Goal: Information Seeking & Learning: Learn about a topic

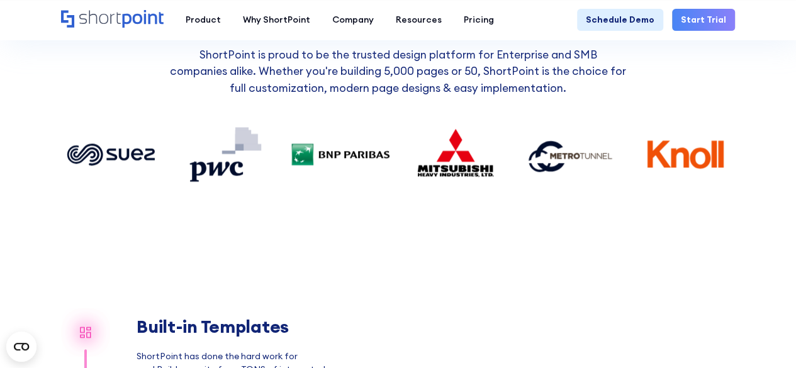
scroll to position [566, 0]
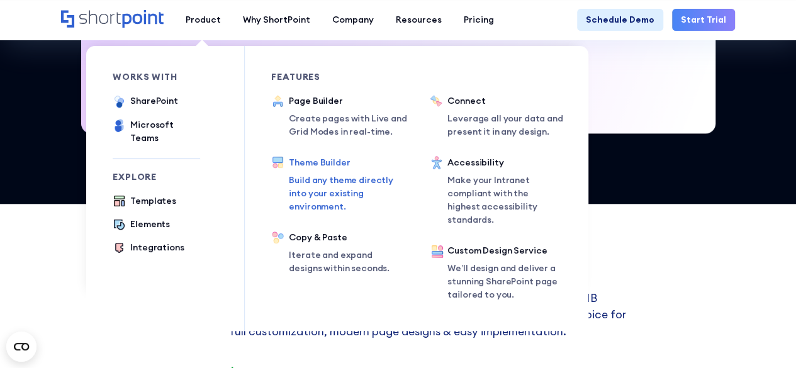
click at [331, 169] on div "Theme Builder" at bounding box center [346, 162] width 115 height 13
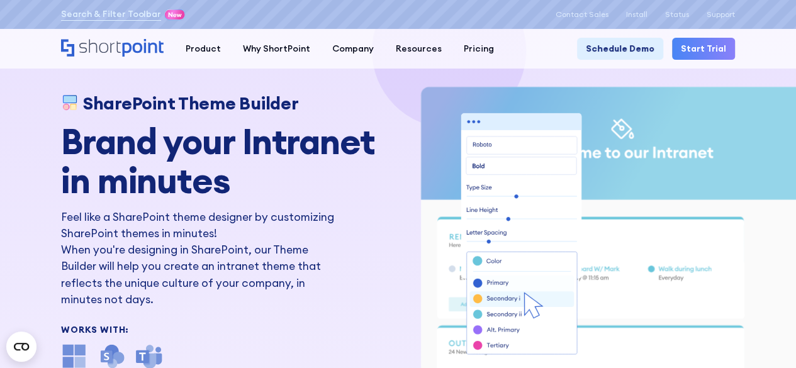
click at [120, 45] on icon "Home" at bounding box center [112, 48] width 103 height 18
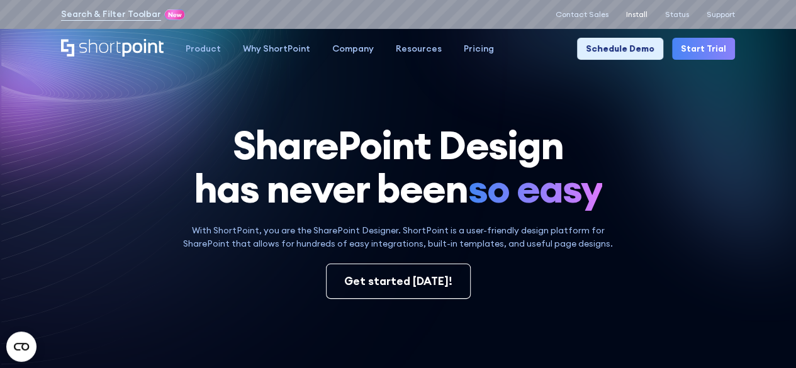
click at [646, 10] on p "Install" at bounding box center [636, 14] width 21 height 9
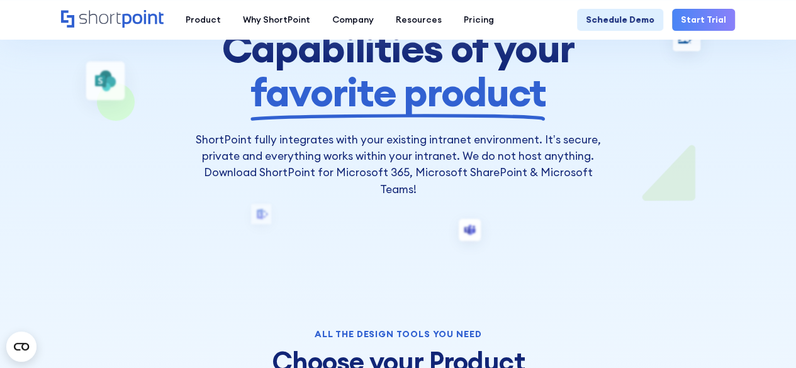
scroll to position [183, 0]
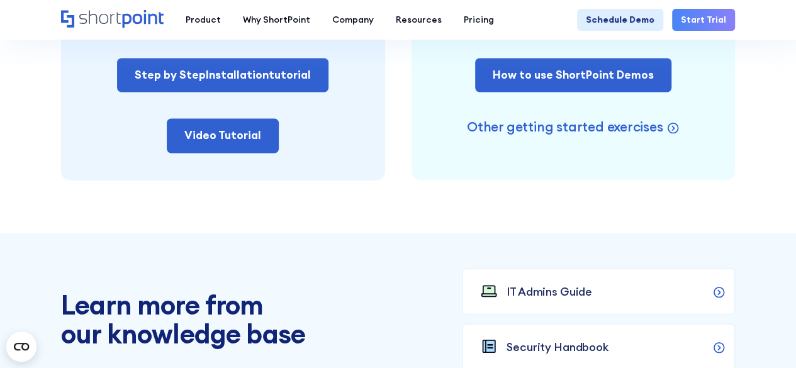
scroll to position [895, 0]
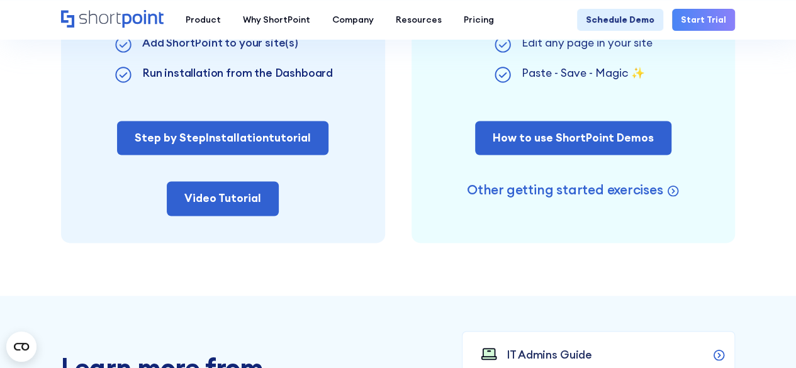
click at [683, 250] on section "Next steps after downloading Install ShortPoint After you downloaded the .zip f…" at bounding box center [398, 15] width 796 height 562
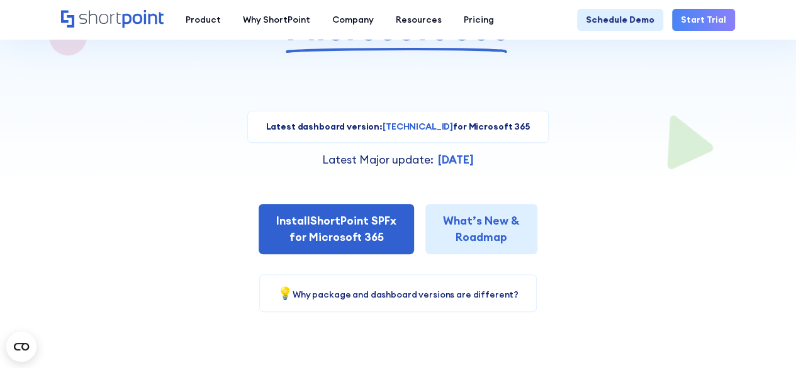
scroll to position [0, 0]
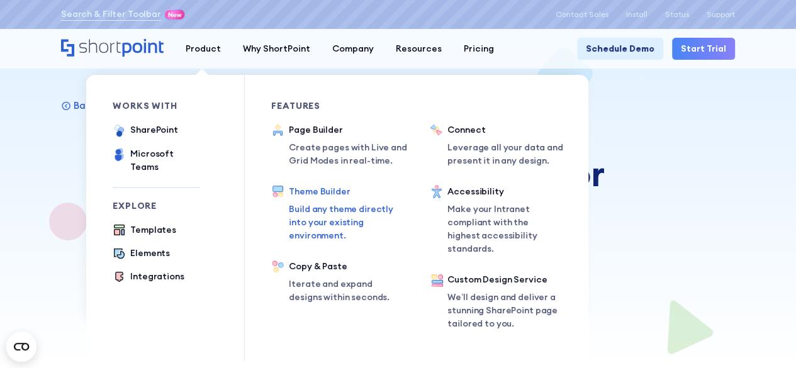
click at [332, 188] on div "Theme Builder" at bounding box center [346, 191] width 115 height 13
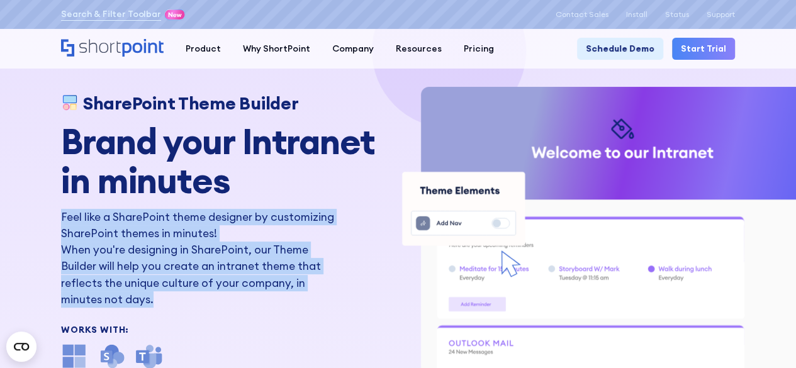
drag, startPoint x: 164, startPoint y: 295, endPoint x: 62, endPoint y: 221, distance: 125.6
click at [62, 221] on div "Feel like a SharePoint theme designer by customizing SharePoint themes in minut…" at bounding box center [197, 258] width 273 height 99
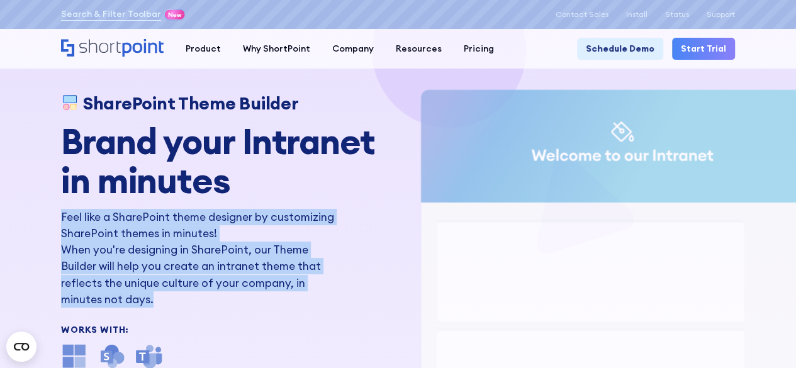
copy div "Feel like a SharePoint theme designer by customizing SharePoint themes in minut…"
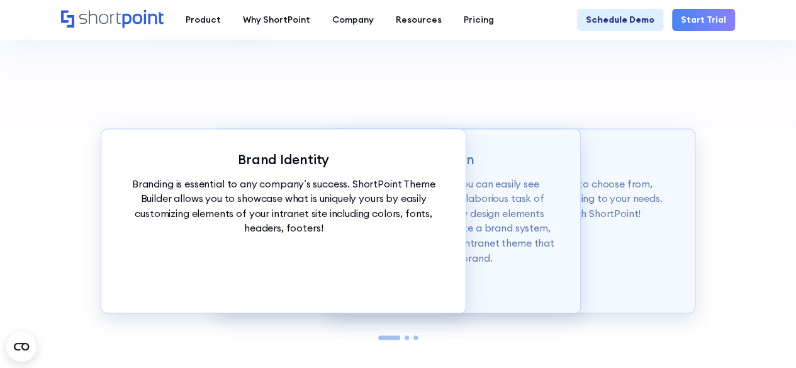
scroll to position [1070, 0]
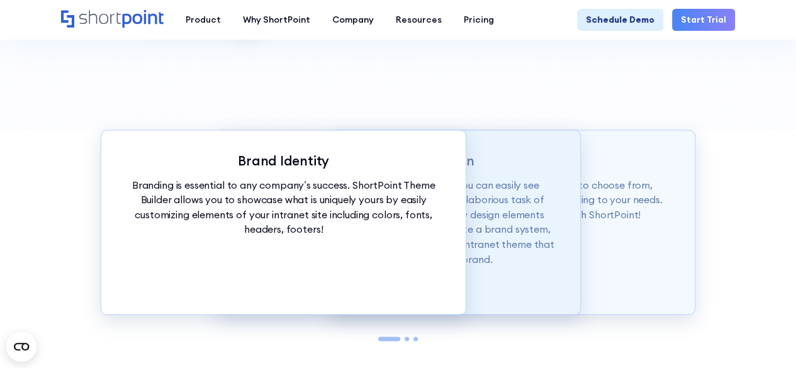
click at [478, 267] on div "Auto Theme Application With just a click of our customization tools, you can ea…" at bounding box center [398, 222] width 366 height 185
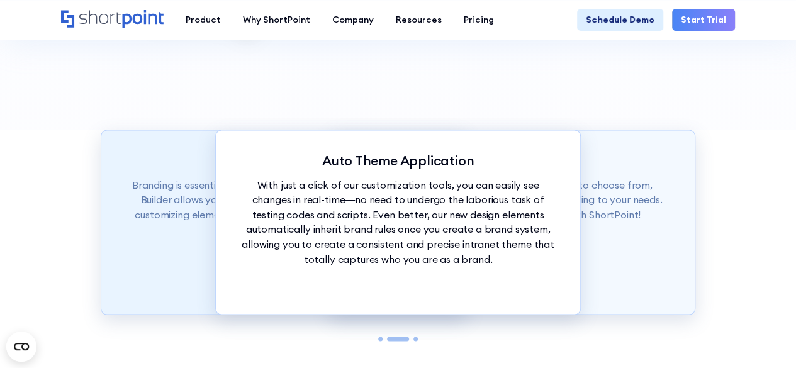
click at [185, 267] on div "Brand Identity Branding is essential to any company’s success. ShortPoint Theme…" at bounding box center [284, 222] width 366 height 185
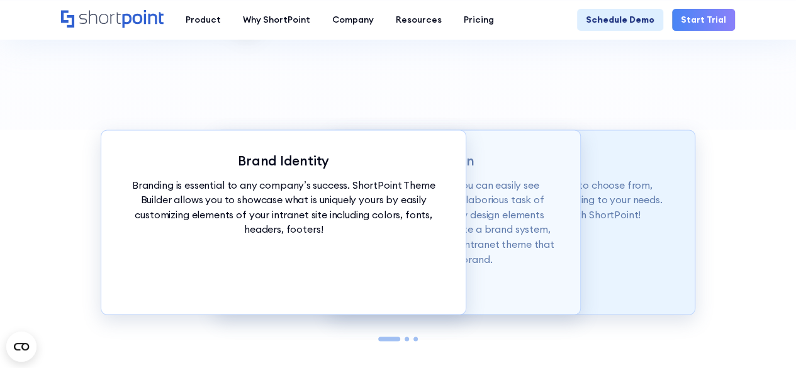
click at [658, 250] on div "Theme Builder Tools ShortPoint has hundreds of fonts and colors to choose from,…" at bounding box center [513, 222] width 366 height 185
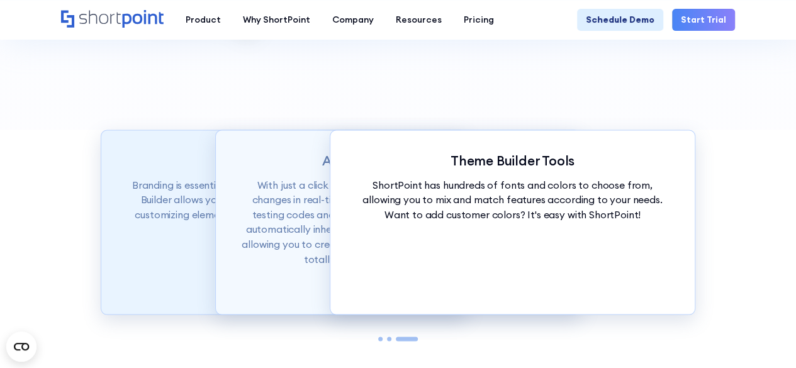
click at [172, 251] on div "Brand Identity Branding is essential to any company’s success. ShortPoint Theme…" at bounding box center [284, 222] width 366 height 185
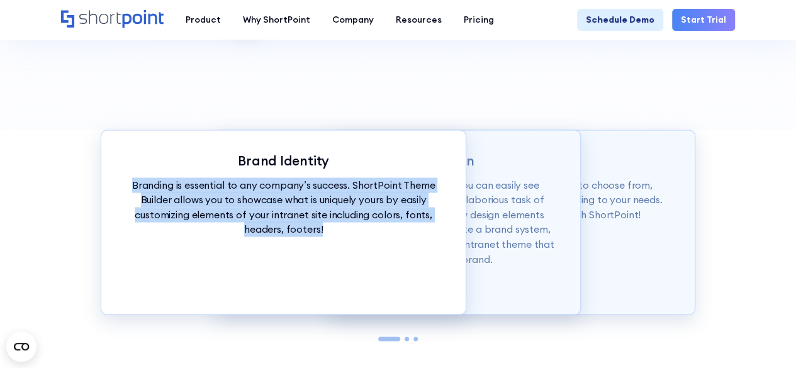
drag, startPoint x: 134, startPoint y: 182, endPoint x: 337, endPoint y: 225, distance: 207.7
click at [337, 225] on p "Branding is essential to any company’s success. ShortPoint Theme Builder allows…" at bounding box center [283, 207] width 320 height 60
copy p "Branding is essential to any company’s success. ShortPoint Theme Builder allows…"
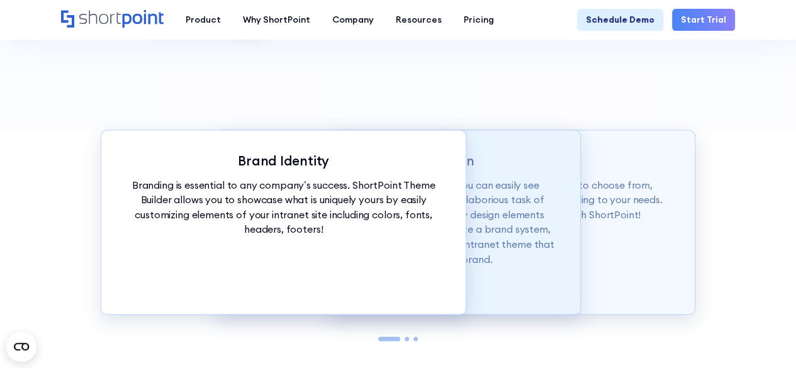
click at [533, 293] on div "Auto Theme Application With just a click of our customization tools, you can ea…" at bounding box center [398, 222] width 366 height 185
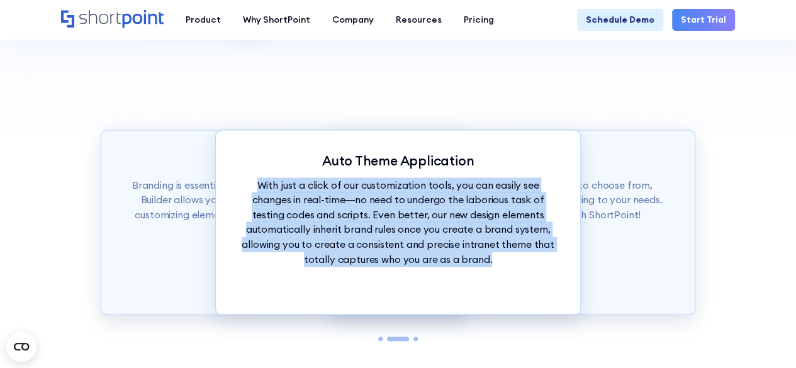
drag, startPoint x: 507, startPoint y: 261, endPoint x: 228, endPoint y: 181, distance: 289.6
click at [228, 181] on div "Auto Theme Application With just a click of our customization tools, you can ea…" at bounding box center [398, 222] width 366 height 185
copy p "With just a click of our customization tools, you can easily see changes in rea…"
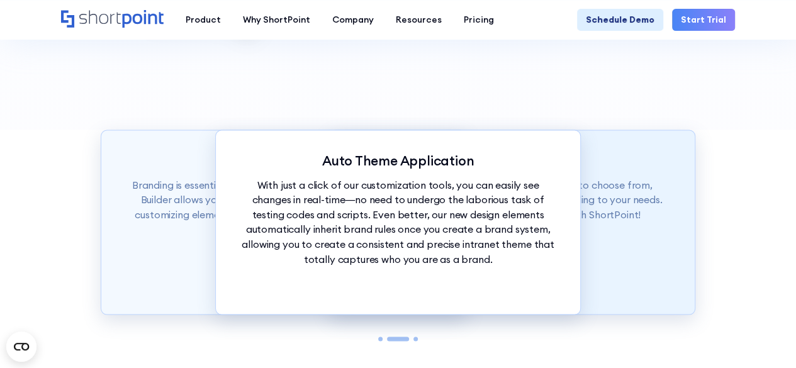
click at [615, 247] on div "Theme Builder Tools ShortPoint has hundreds of fonts and colors to choose from,…" at bounding box center [513, 222] width 366 height 185
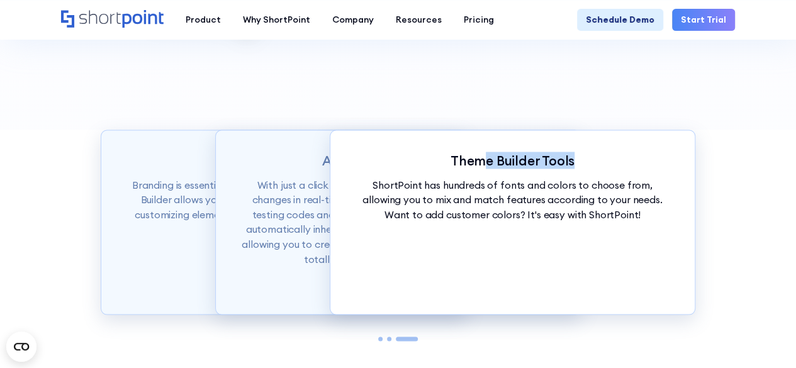
drag, startPoint x: 585, startPoint y: 162, endPoint x: 480, endPoint y: 162, distance: 105.1
click at [480, 162] on p "Theme Builder Tools" at bounding box center [512, 160] width 320 height 16
click at [580, 246] on div "Theme Builder Tools ShortPoint has hundreds of fonts and colors to choose from,…" at bounding box center [513, 222] width 366 height 185
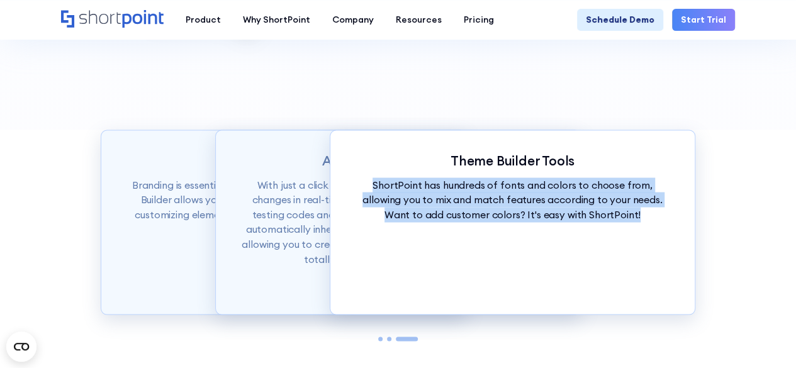
drag, startPoint x: 357, startPoint y: 183, endPoint x: 639, endPoint y: 219, distance: 283.7
click at [639, 219] on p "ShortPoint has hundreds of fonts and colors to choose from, allowing you to mix…" at bounding box center [512, 199] width 320 height 45
copy p "ShortPoint has hundreds of fonts and colors to choose from, allowing you to mix…"
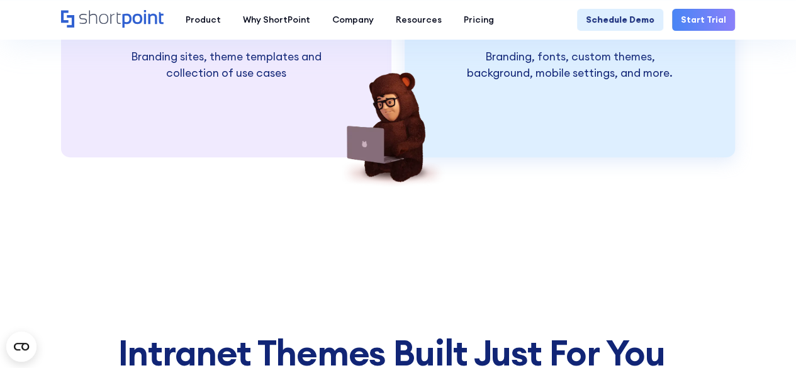
scroll to position [2769, 0]
